Goal: Find specific page/section

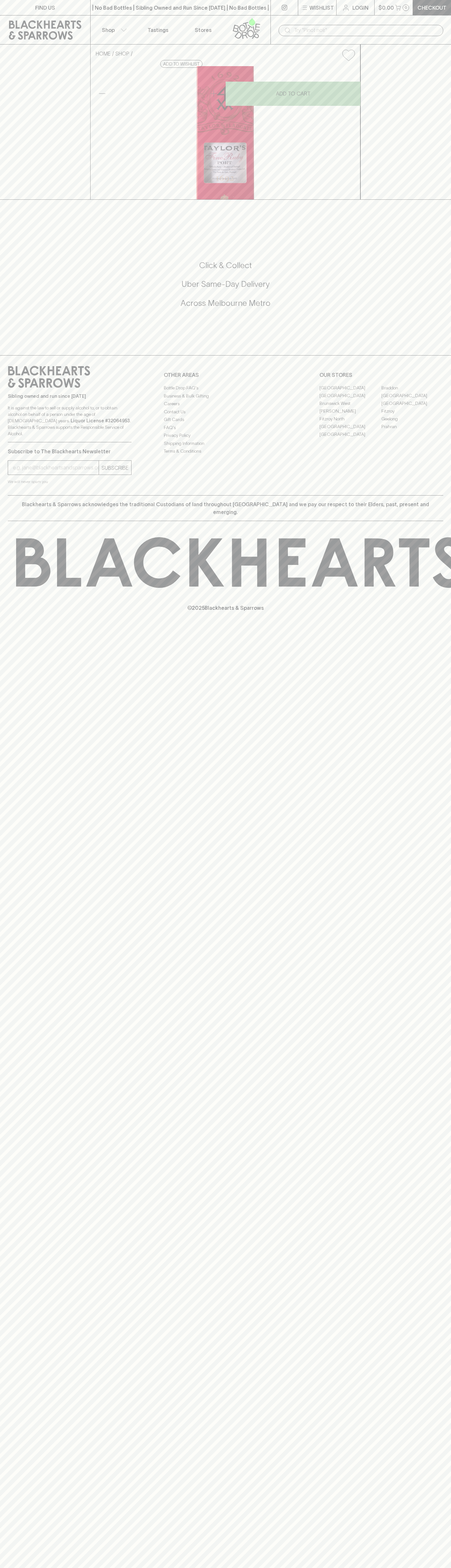
click at [350, 422] on link "Fitzroy North" at bounding box center [350, 419] width 62 height 8
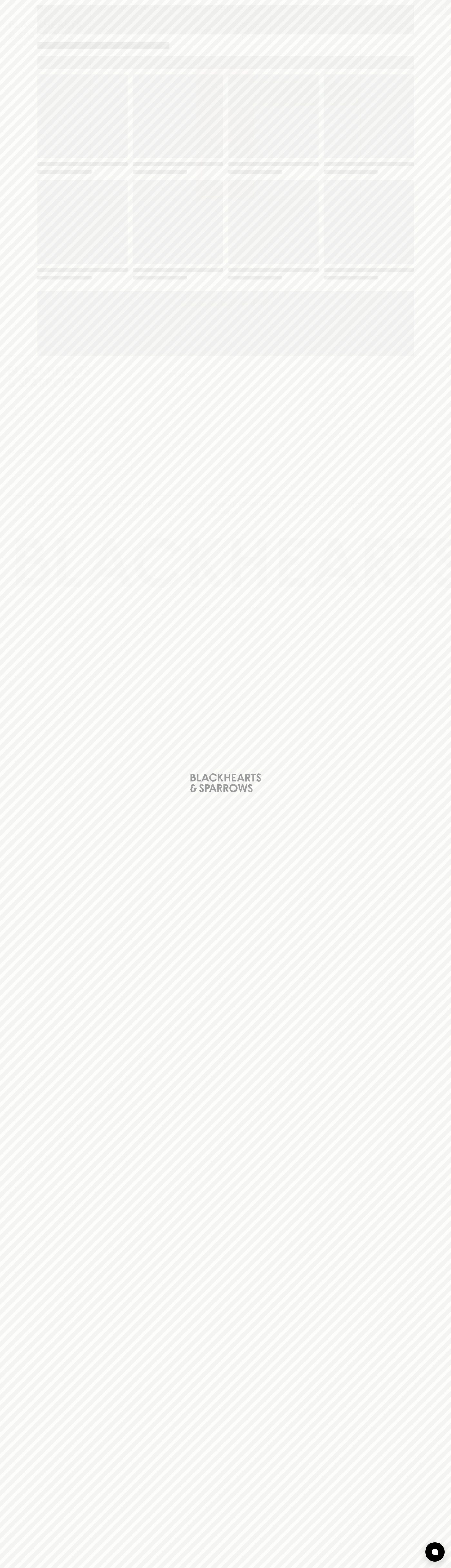
click at [306, 176] on div "Loading" at bounding box center [226, 177] width 376 height 206
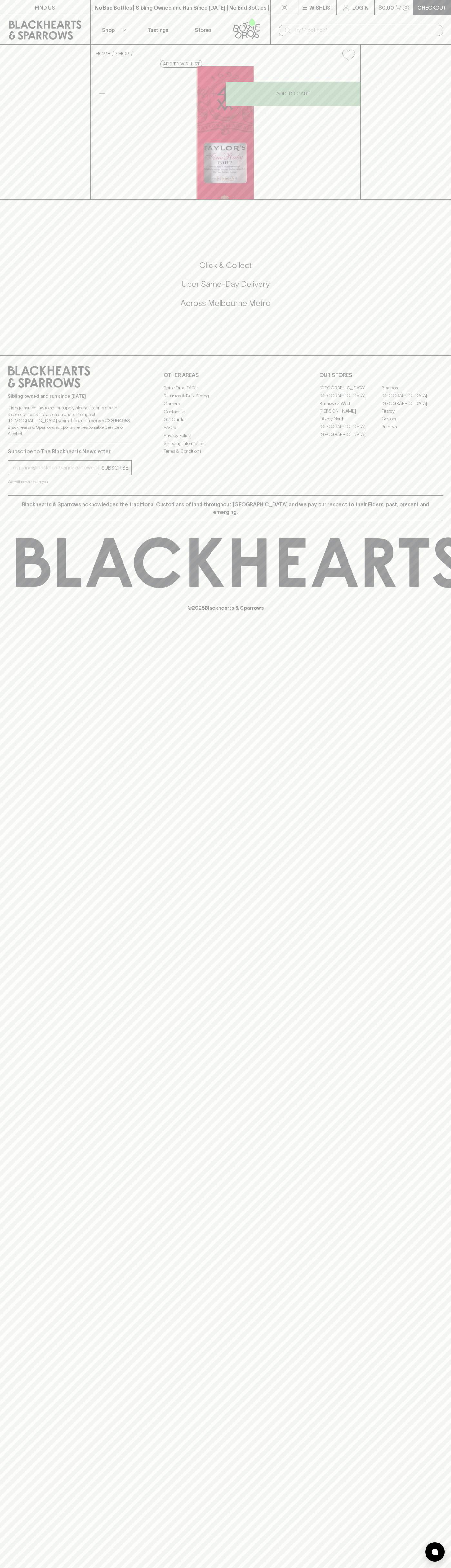
click at [168, 25] on link "Tastings" at bounding box center [157, 30] width 45 height 29
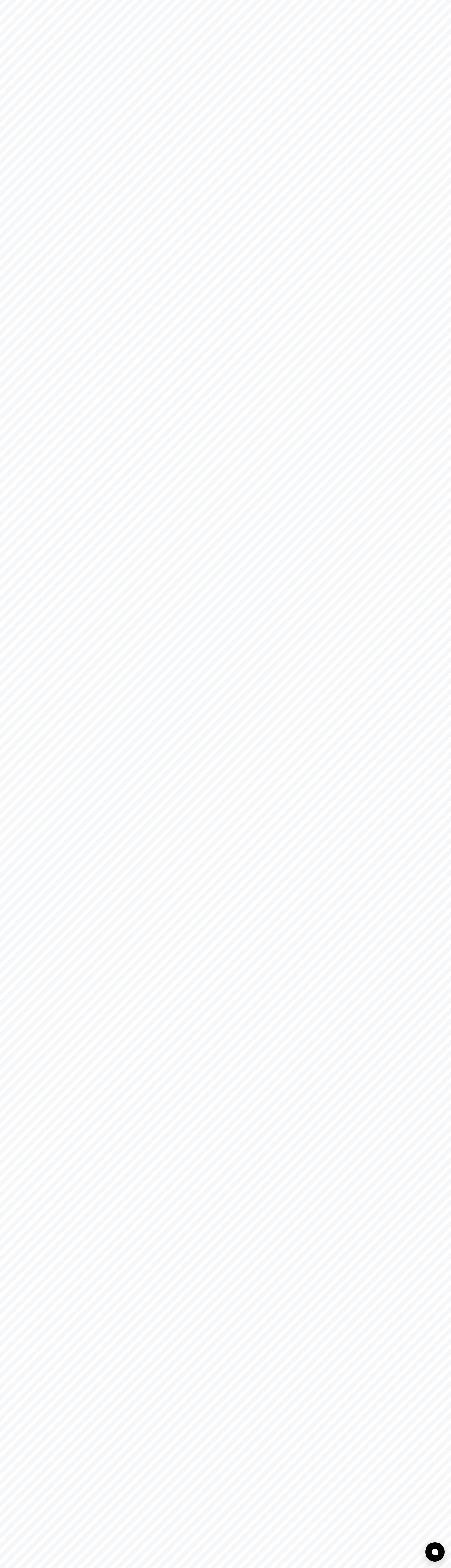
click at [428, 0] on html at bounding box center [225, 0] width 451 height 0
click at [284, 0] on html at bounding box center [225, 0] width 451 height 0
click at [10, 0] on html at bounding box center [225, 0] width 451 height 0
